Goal: Task Accomplishment & Management: Manage account settings

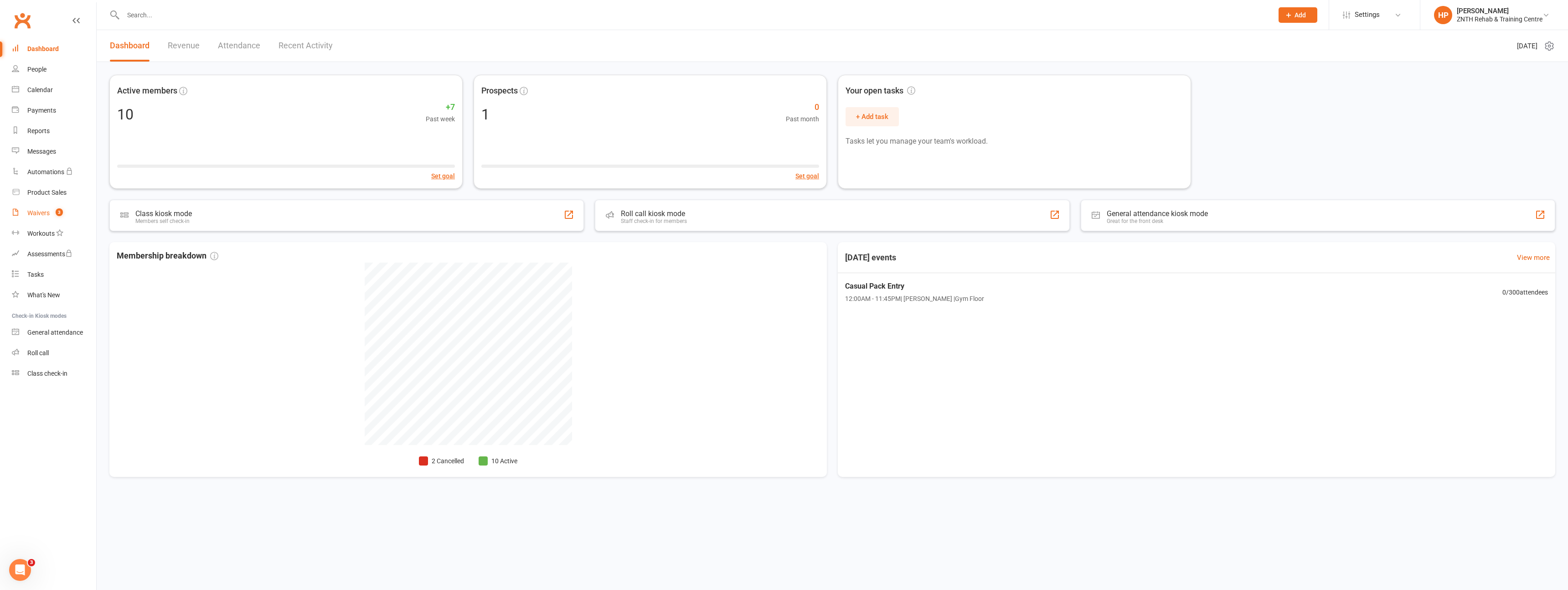
click at [43, 213] on div "Waivers" at bounding box center [38, 213] width 23 height 7
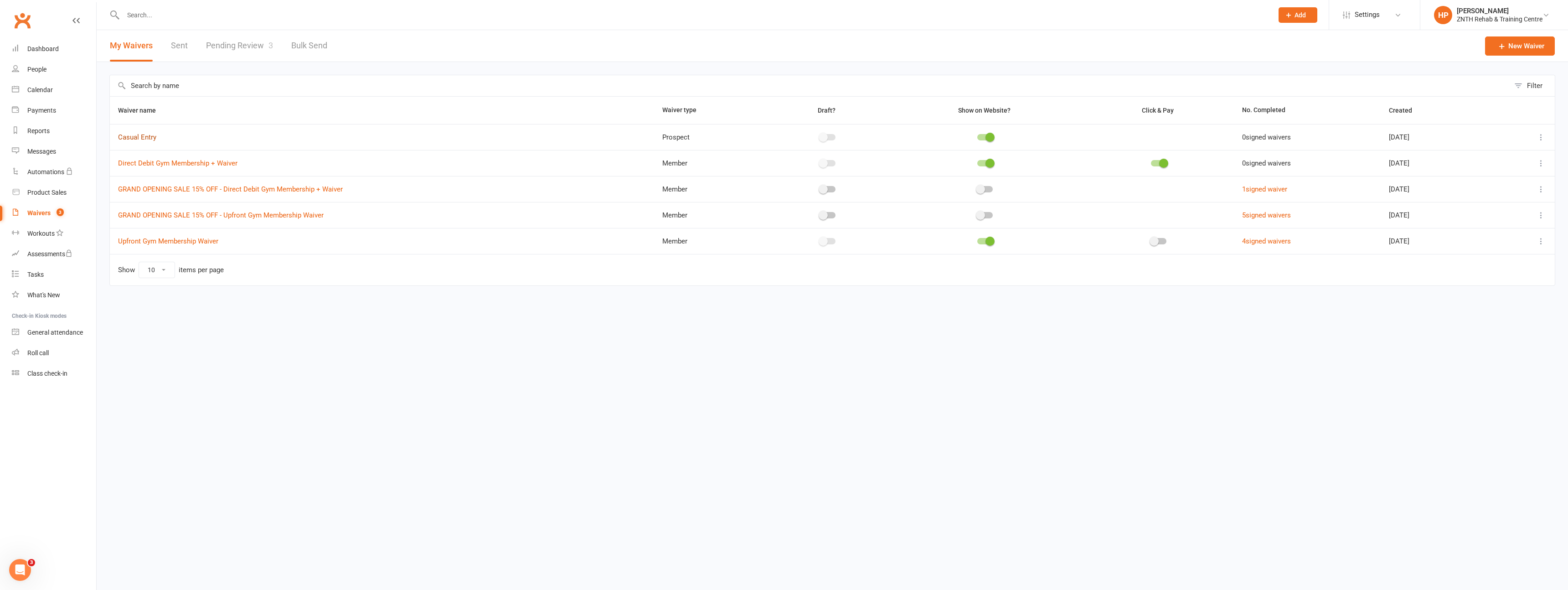
click at [139, 135] on link "Casual Entry" at bounding box center [137, 137] width 38 height 8
click at [1538, 142] on button at bounding box center [1541, 137] width 11 height 11
click at [1482, 194] on link "Copy external link to clipboard" at bounding box center [1493, 192] width 107 height 18
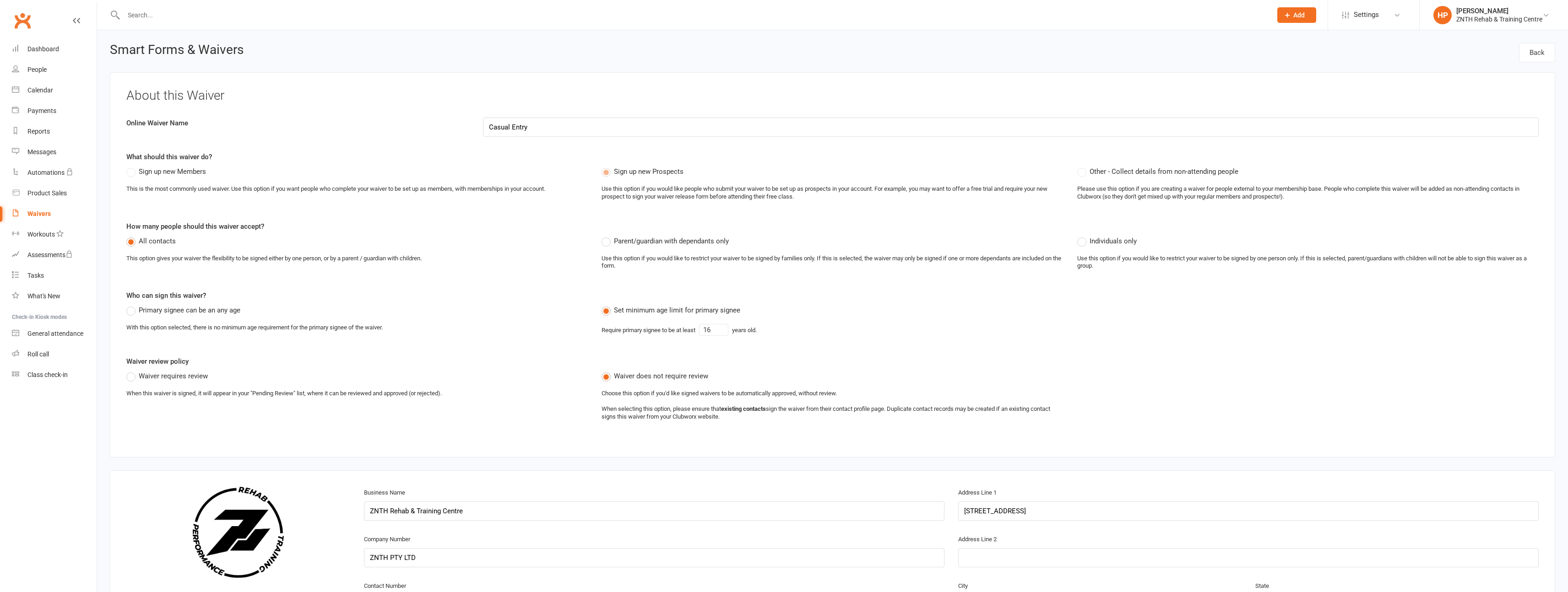
select select "applies_to_primary_signee"
select select "select"
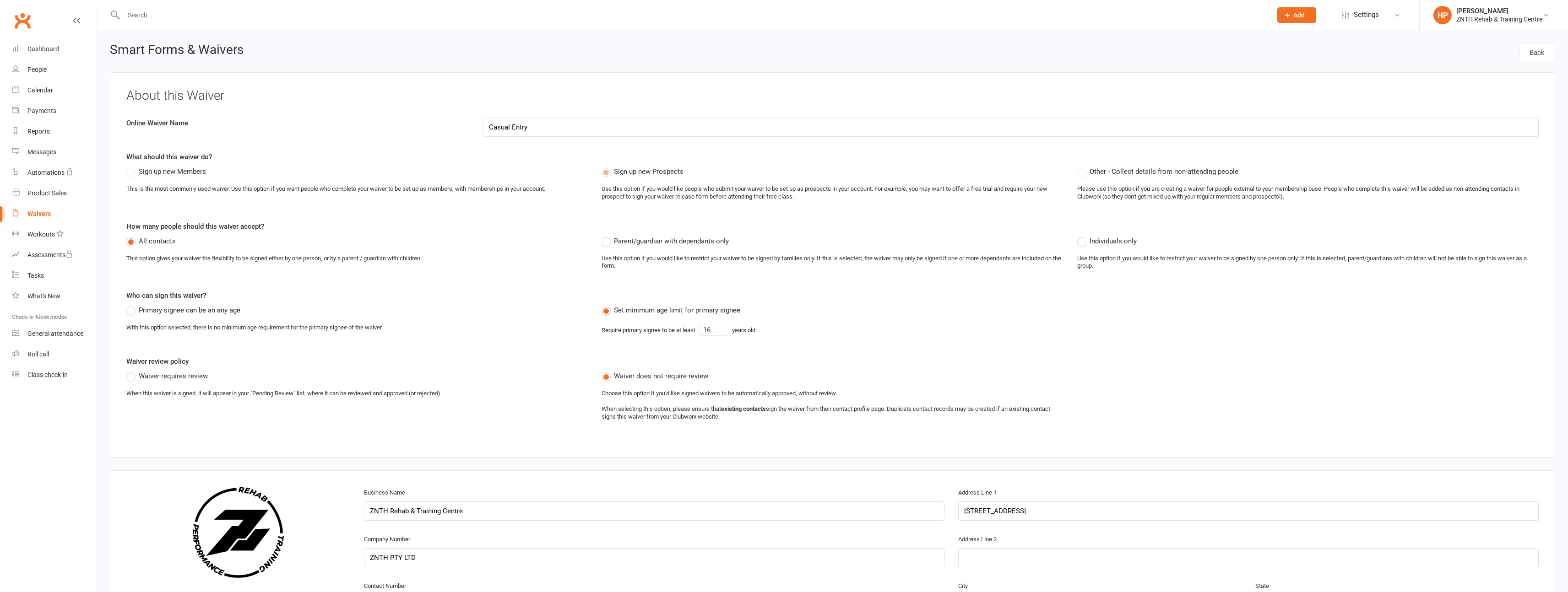
select select "select"
select select "applies_to_primary_signee"
select select "select"
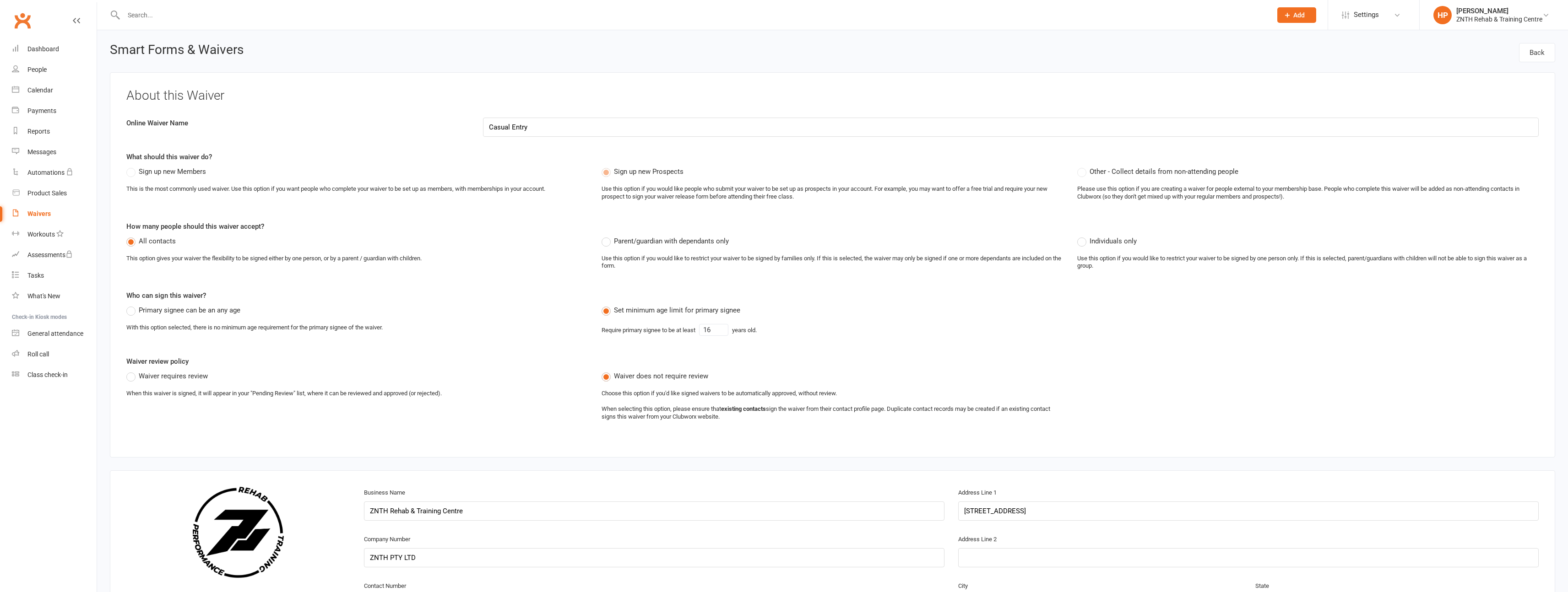
select select "select"
